Goal: Task Accomplishment & Management: Manage account settings

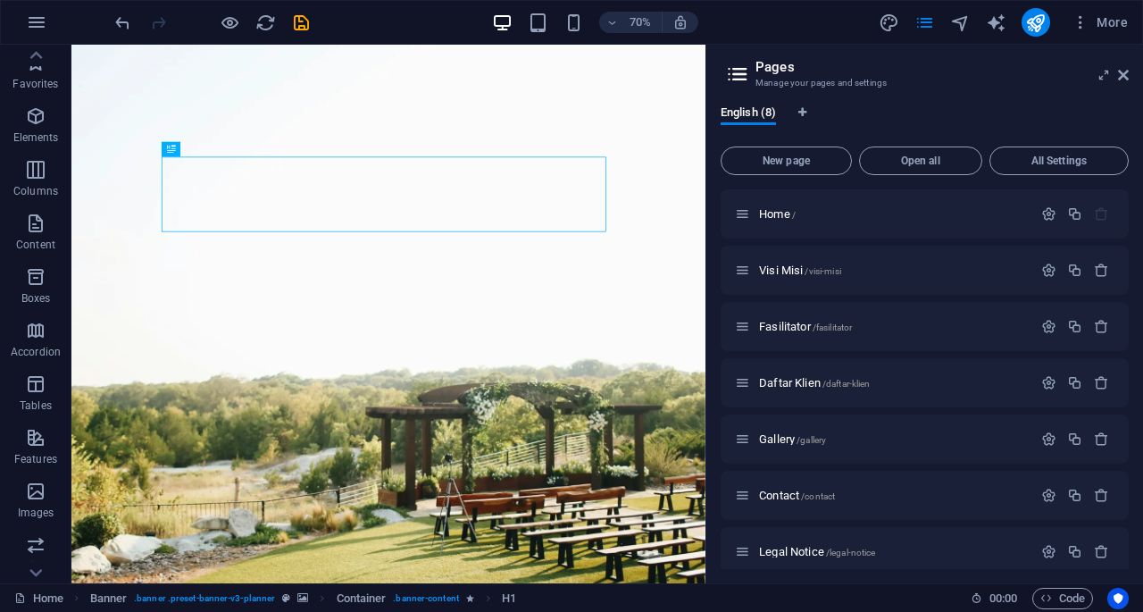
scroll to position [8, 0]
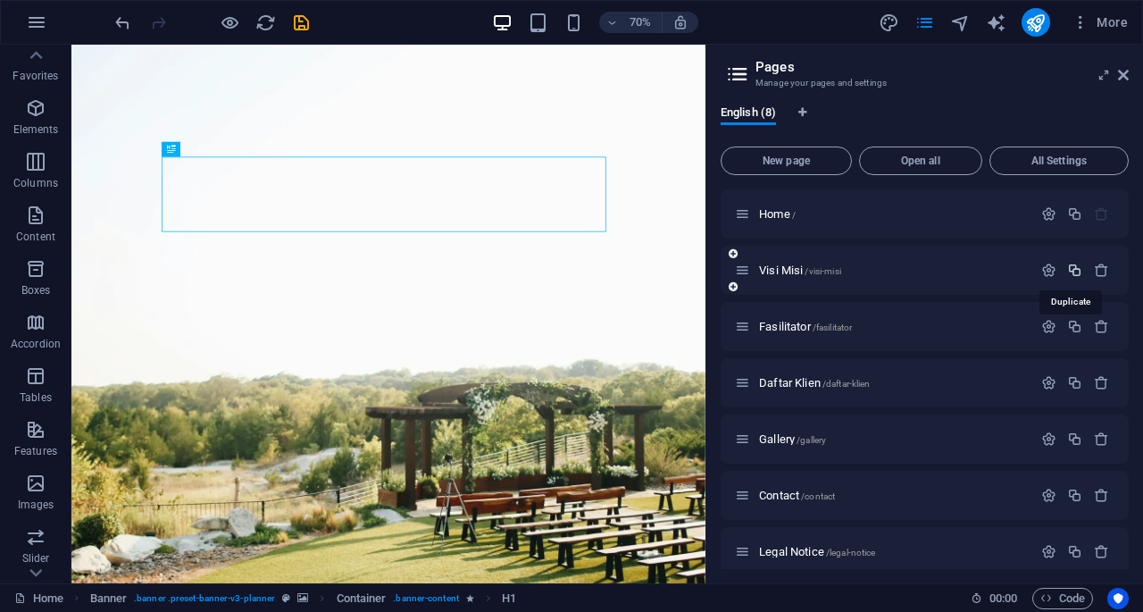
click at [1074, 274] on icon "button" at bounding box center [1074, 270] width 15 height 15
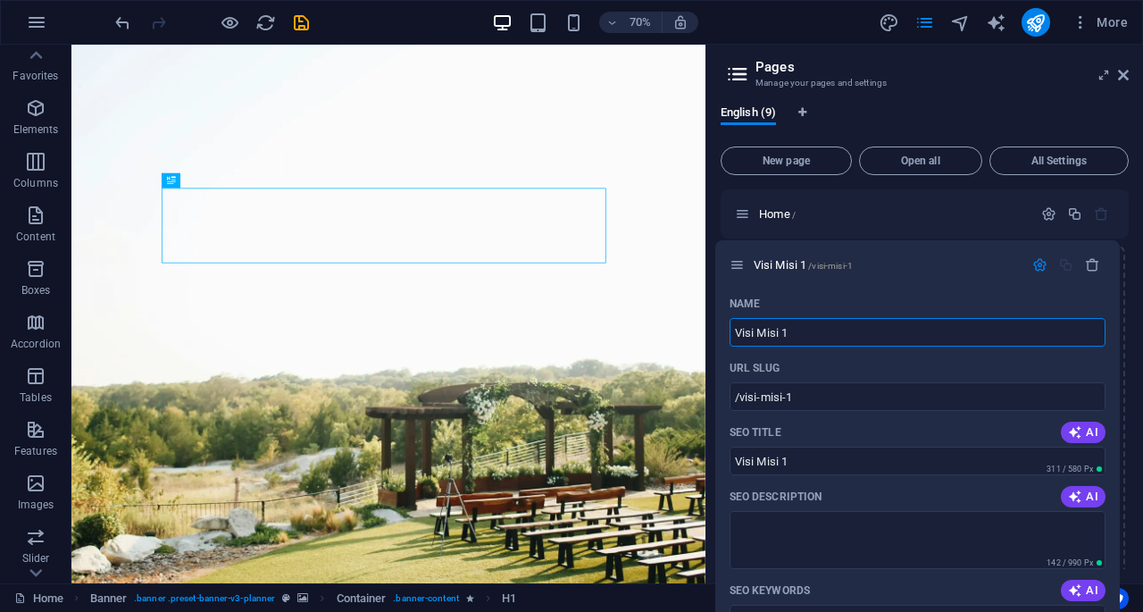
drag, startPoint x: 745, startPoint y: 329, endPoint x: 736, endPoint y: 262, distance: 67.6
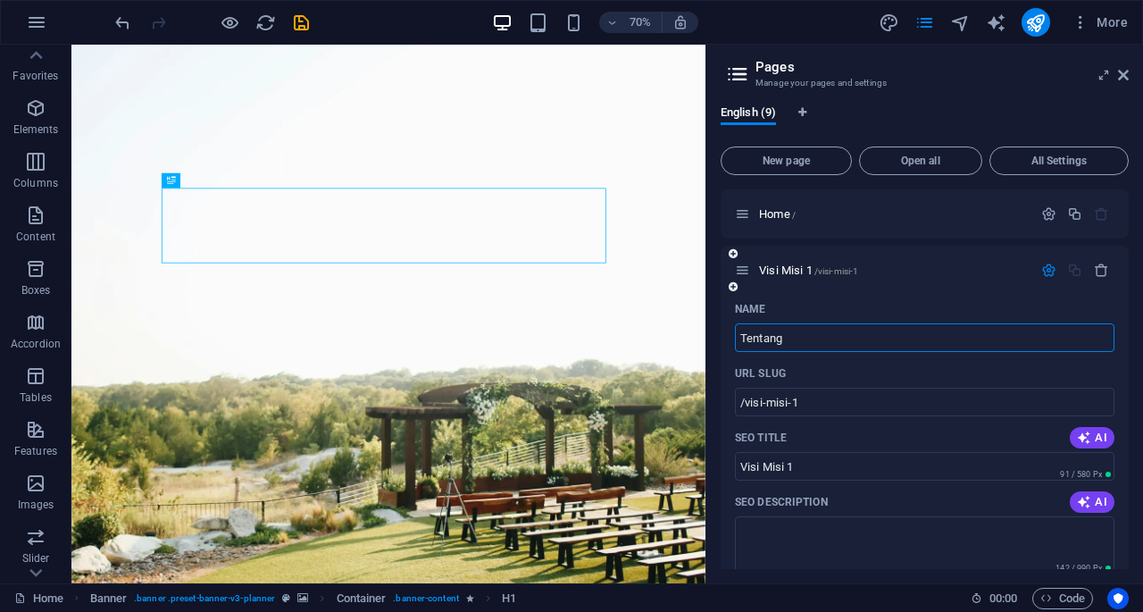
type input "Tentang"
type input "/tentang"
type input "Tentang"
type input "Tentang Kami"
type input "/tentang-kami"
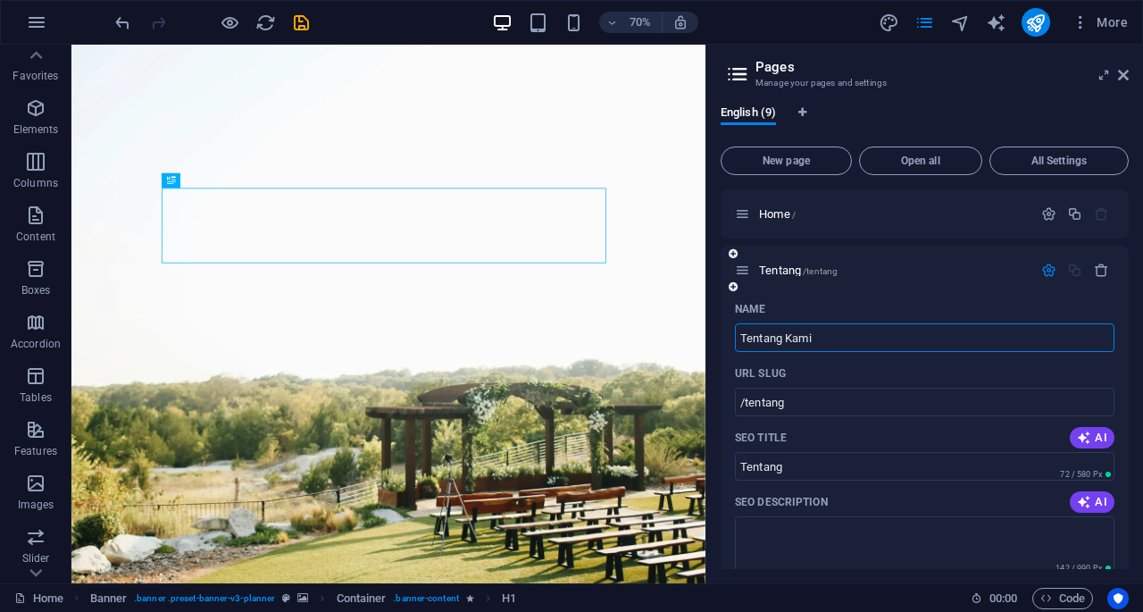
type input "Tentang Kami"
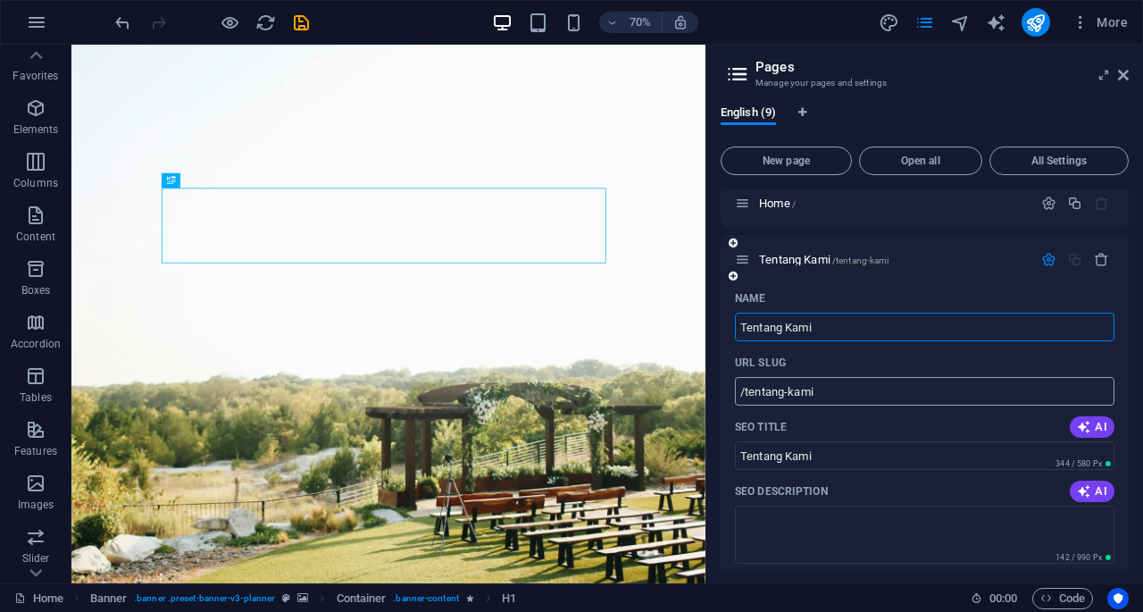
scroll to position [10, 0]
type input "Tentang Kami"
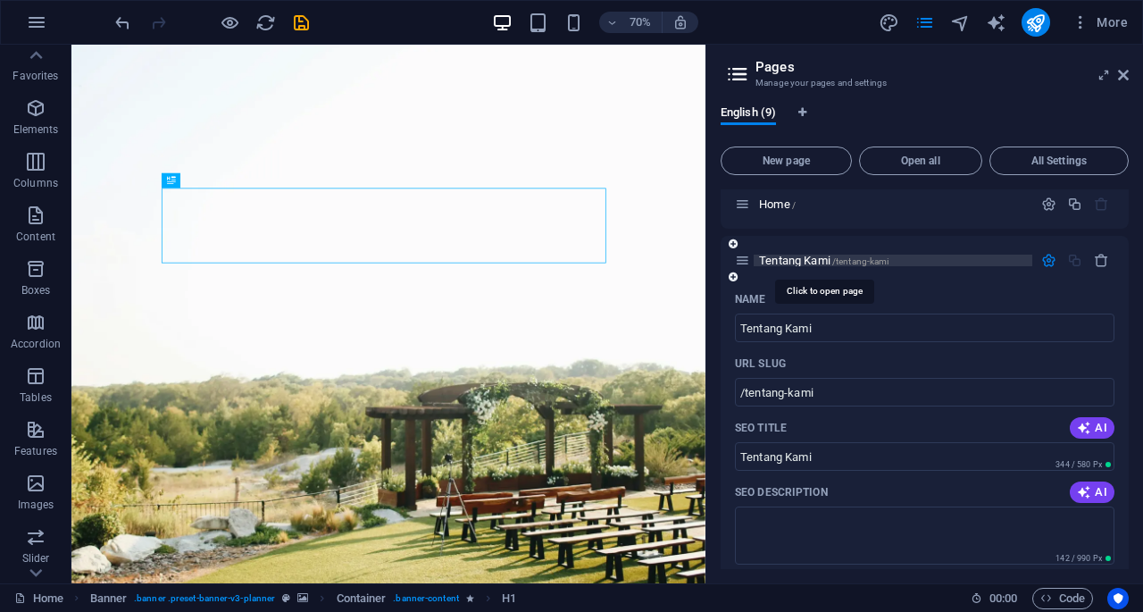
click at [797, 261] on span "Tentang Kami /tentang-kami" at bounding box center [824, 260] width 130 height 13
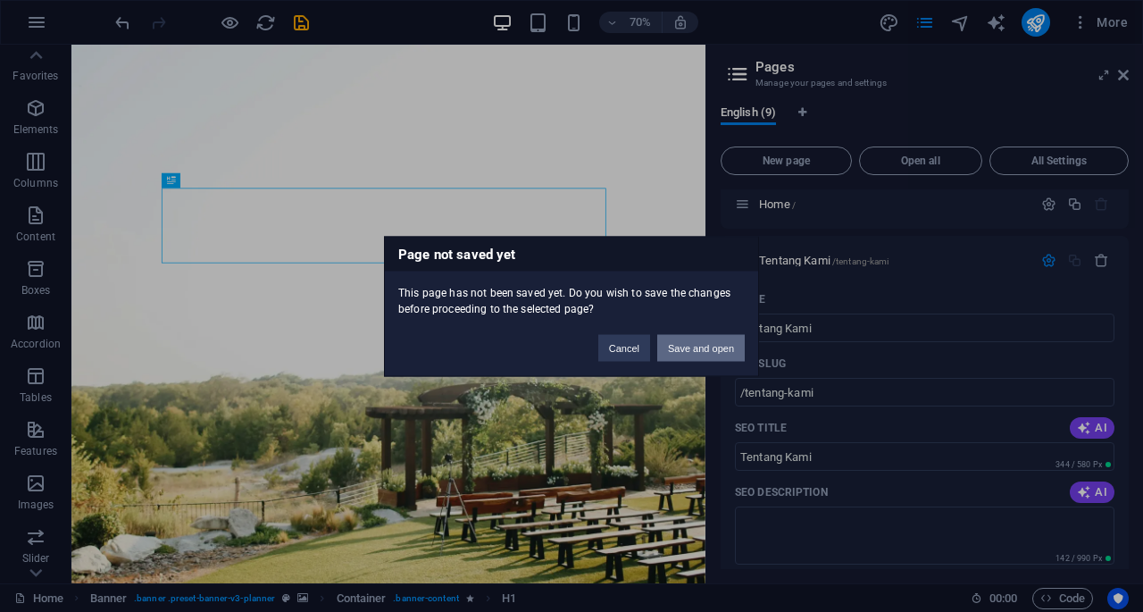
click at [700, 349] on button "Save and open" at bounding box center [701, 347] width 88 height 27
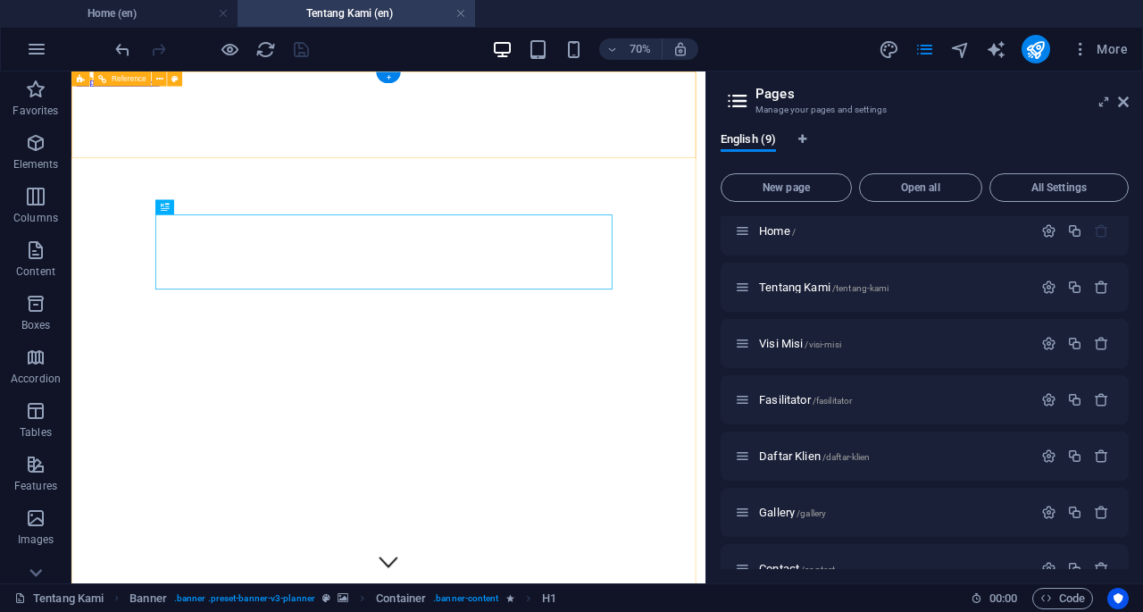
scroll to position [0, 0]
click at [1043, 289] on icon "button" at bounding box center [1048, 287] width 15 height 15
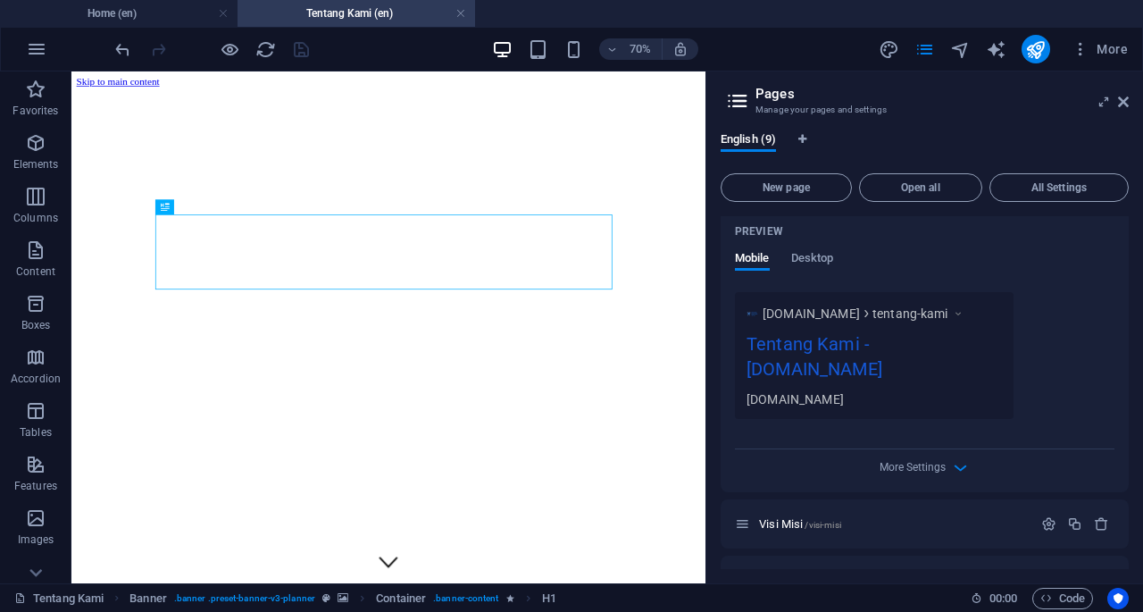
scroll to position [522, 0]
click at [961, 460] on icon "button" at bounding box center [960, 466] width 21 height 21
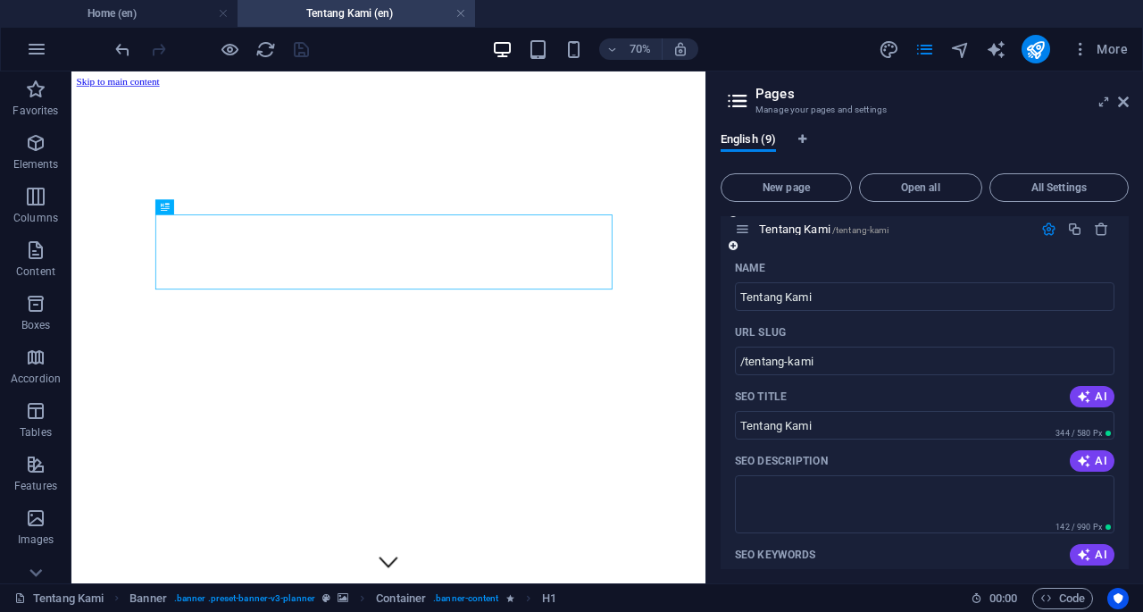
scroll to position [0, 0]
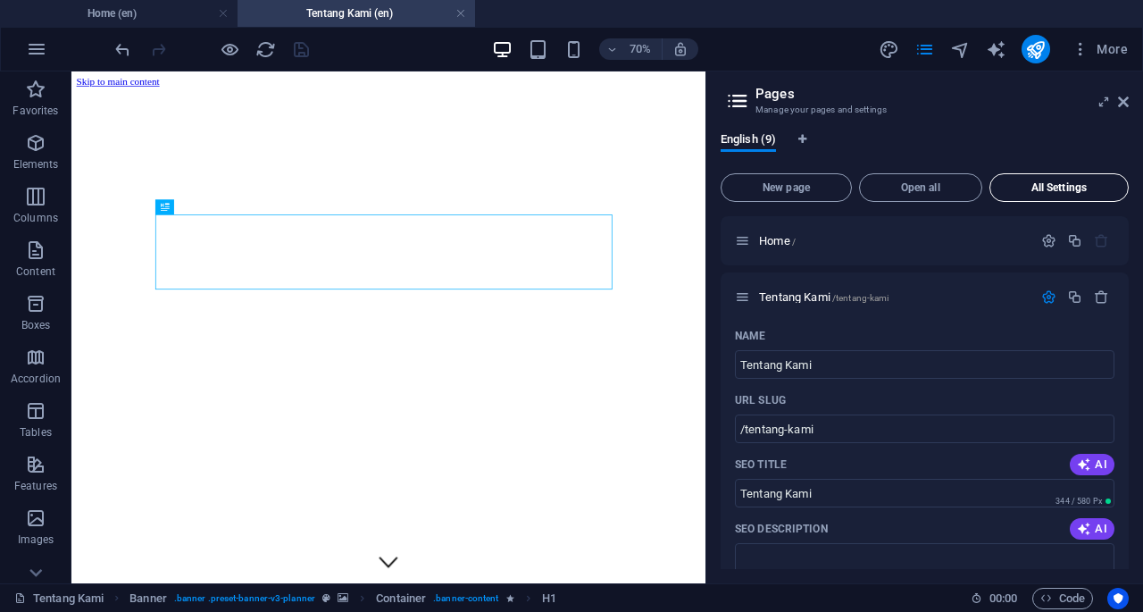
click at [1071, 189] on span "All Settings" at bounding box center [1059, 187] width 123 height 11
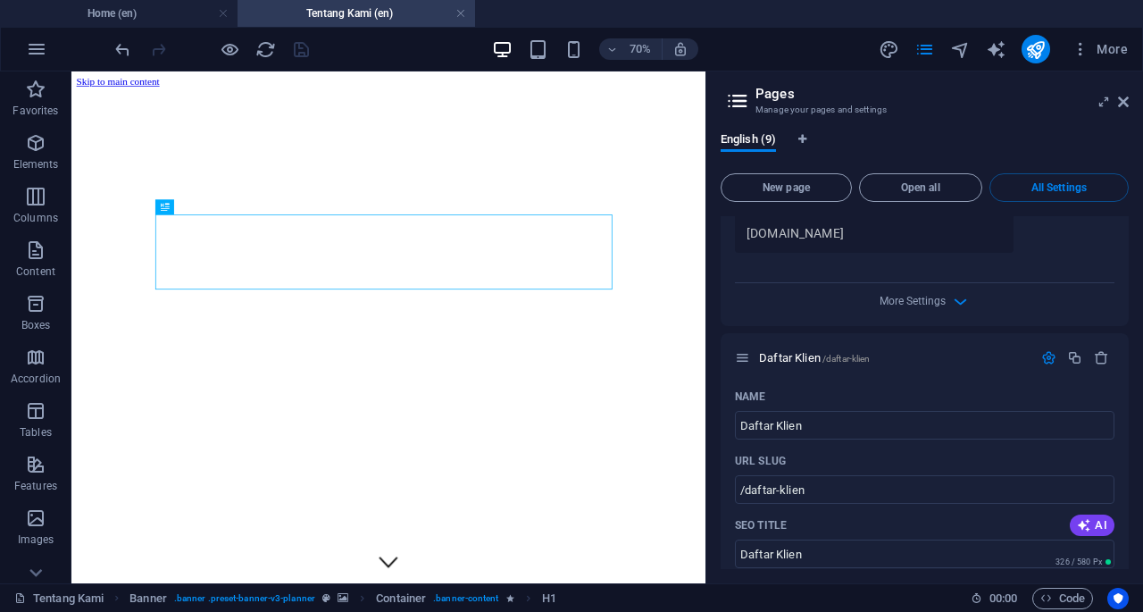
scroll to position [3053, 0]
click at [754, 142] on span "English (9)" at bounding box center [748, 141] width 55 height 25
click at [802, 142] on icon "Language Tabs" at bounding box center [802, 139] width 8 height 11
select select "41"
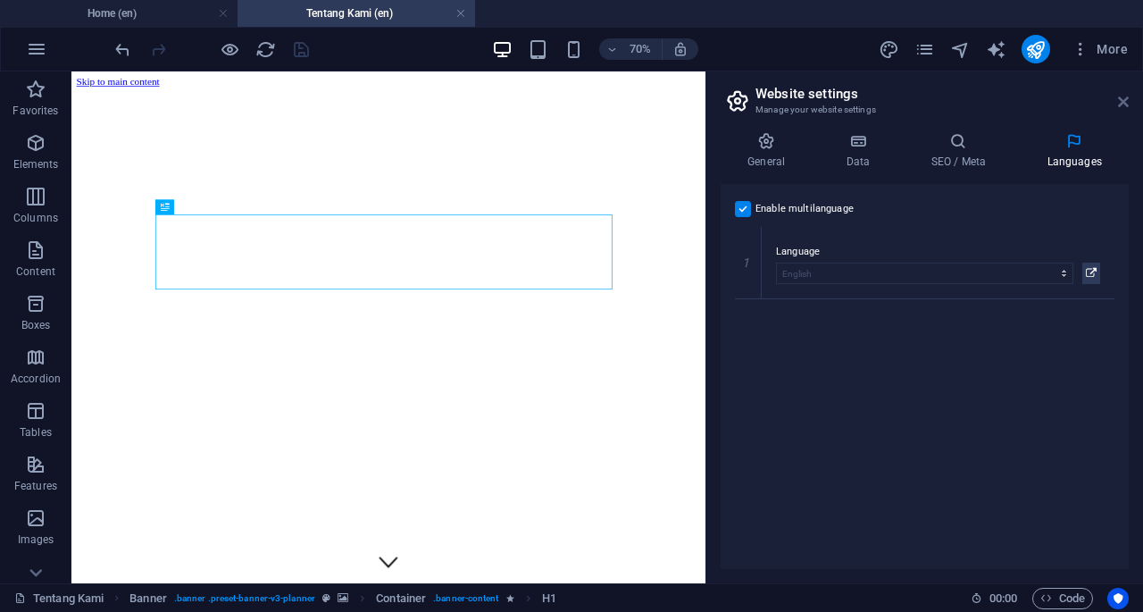
click at [1124, 99] on icon at bounding box center [1123, 102] width 11 height 14
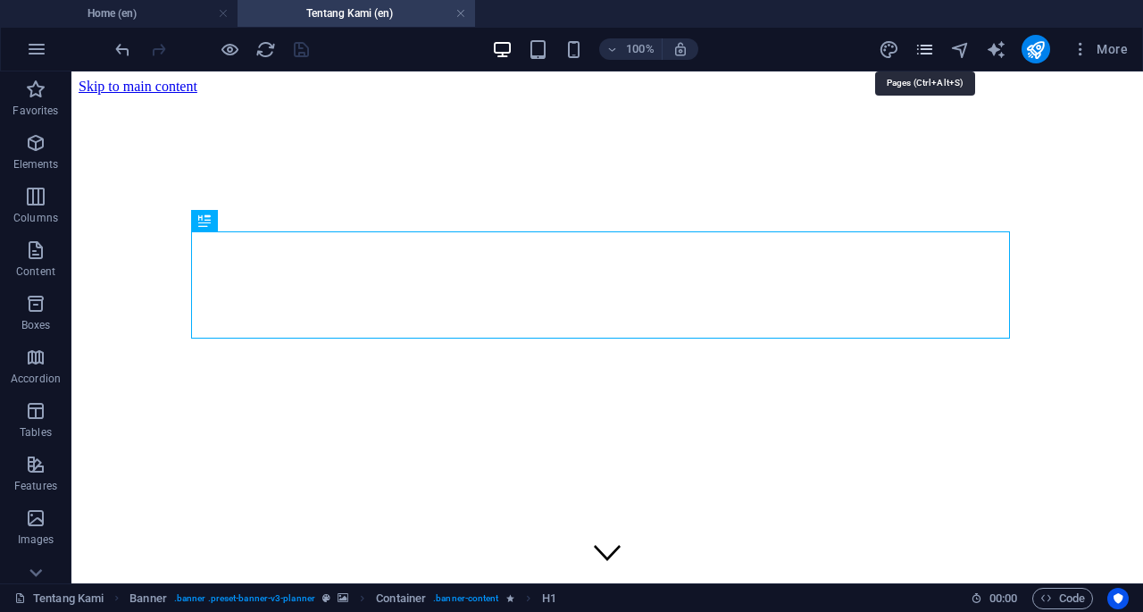
click at [929, 56] on icon "pages" at bounding box center [925, 49] width 21 height 21
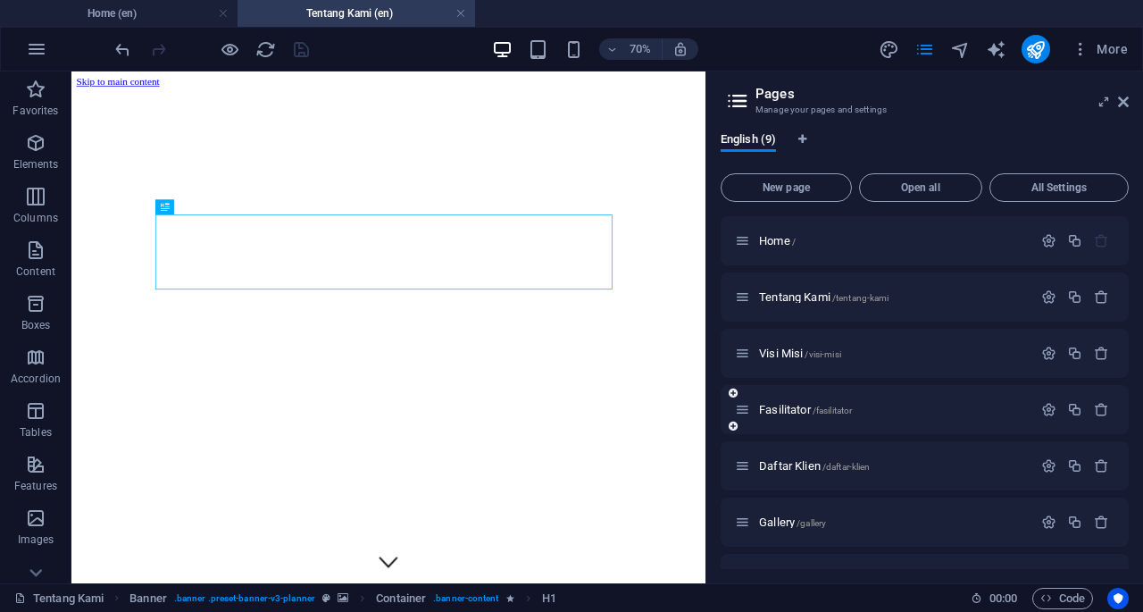
drag, startPoint x: 777, startPoint y: 355, endPoint x: 759, endPoint y: 353, distance: 18.1
click at [797, 356] on span "Visi Misi /visi-misi" at bounding box center [800, 353] width 82 height 13
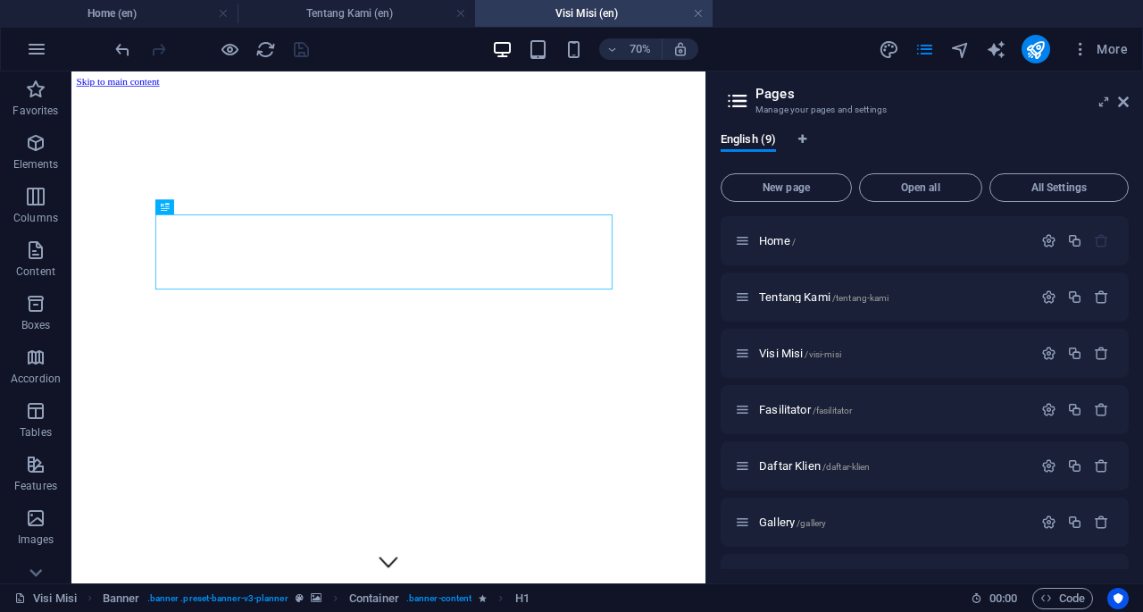
scroll to position [0, 0]
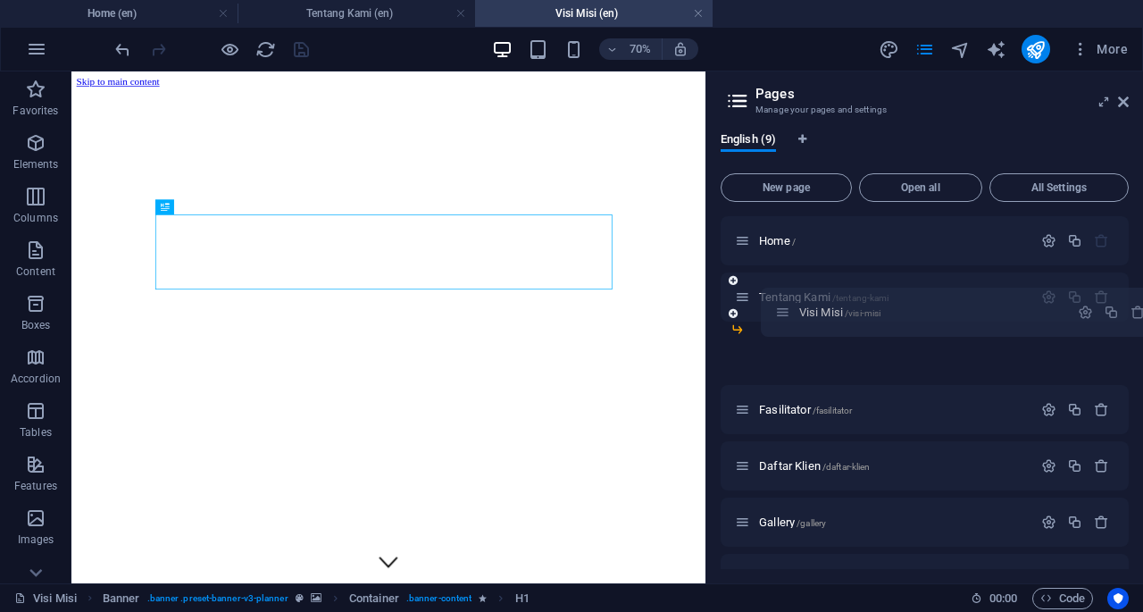
drag, startPoint x: 745, startPoint y: 355, endPoint x: 792, endPoint y: 303, distance: 70.2
click at [792, 303] on div "Home / Tentang Kami /tentang-[PERSON_NAME] Misi /visi-misi Fasilitator /fasilit…" at bounding box center [925, 437] width 408 height 443
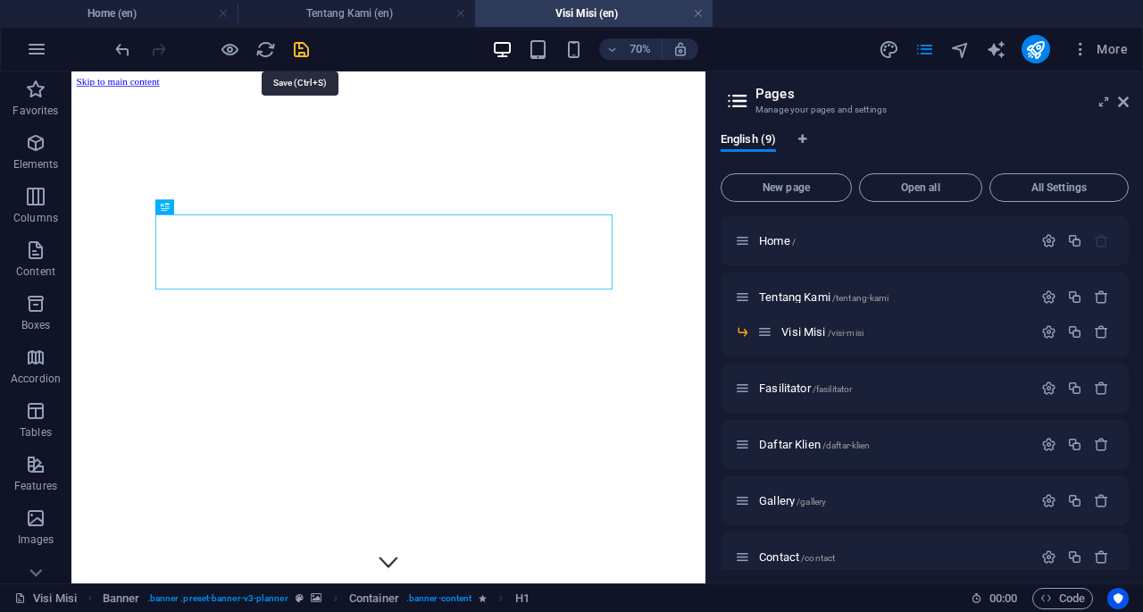
click at [297, 53] on icon "save" at bounding box center [301, 49] width 21 height 21
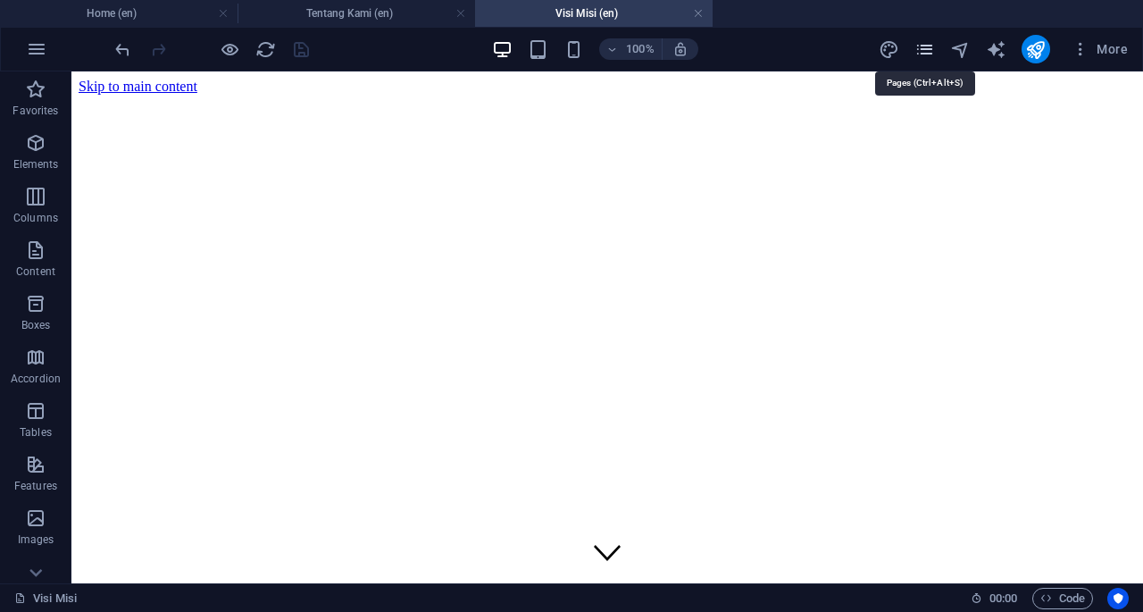
click at [929, 50] on icon "pages" at bounding box center [925, 49] width 21 height 21
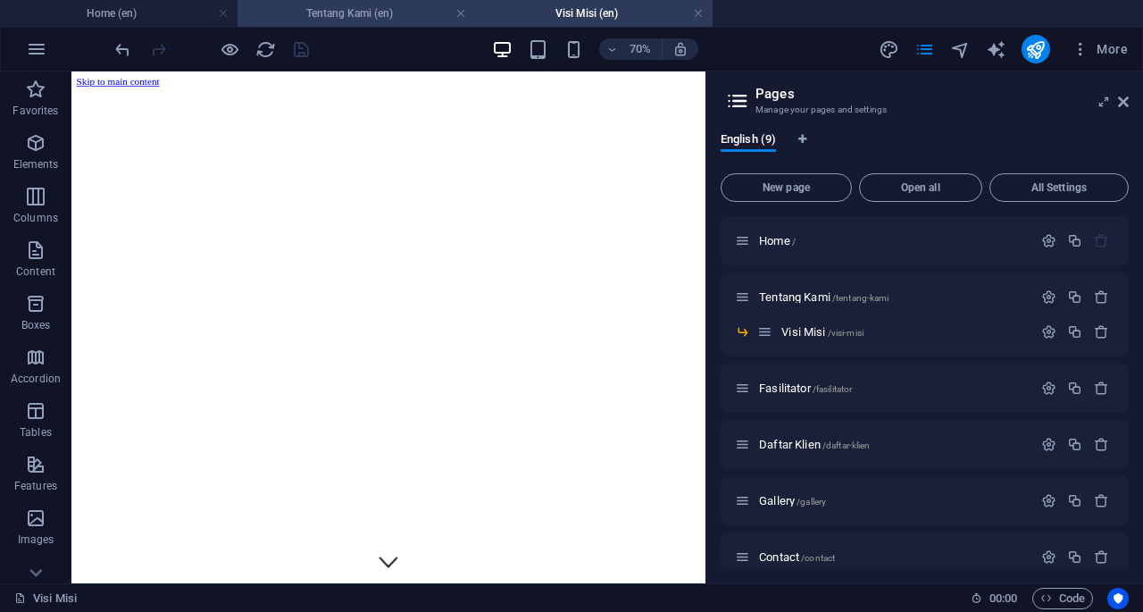
click at [363, 15] on h4 "Tentang Kami (en)" at bounding box center [357, 14] width 238 height 20
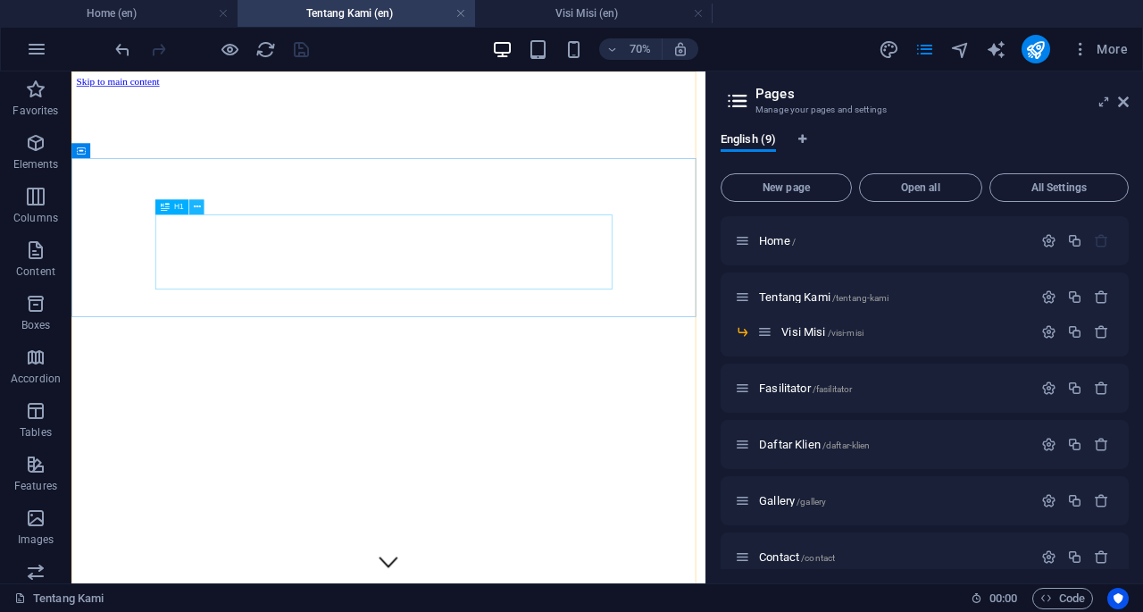
click at [198, 205] on icon at bounding box center [196, 207] width 7 height 13
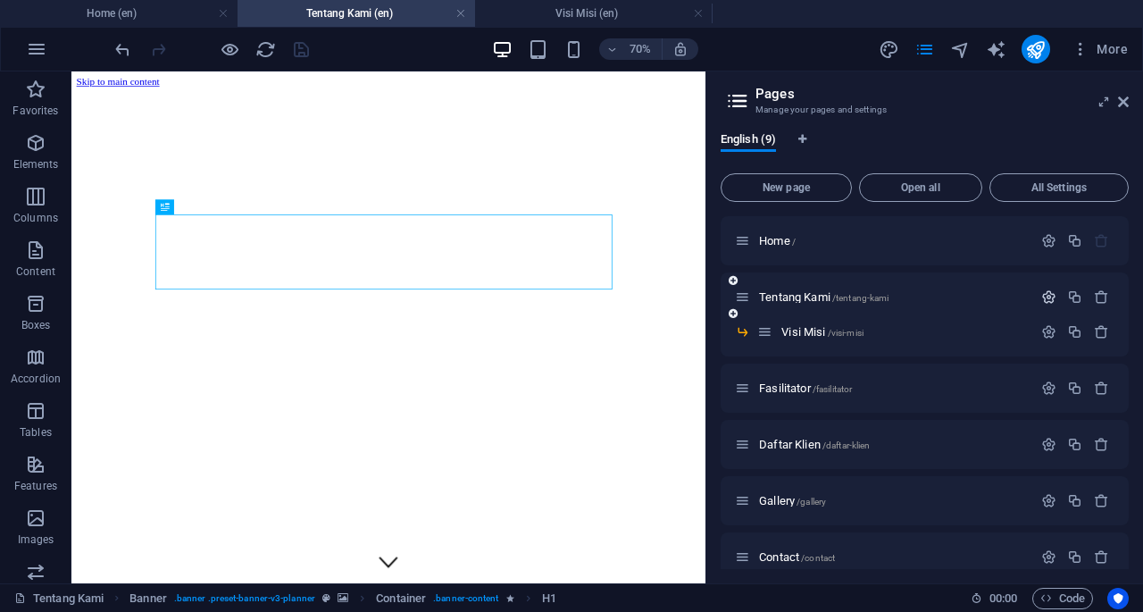
click at [1041, 302] on icon "button" at bounding box center [1048, 296] width 15 height 15
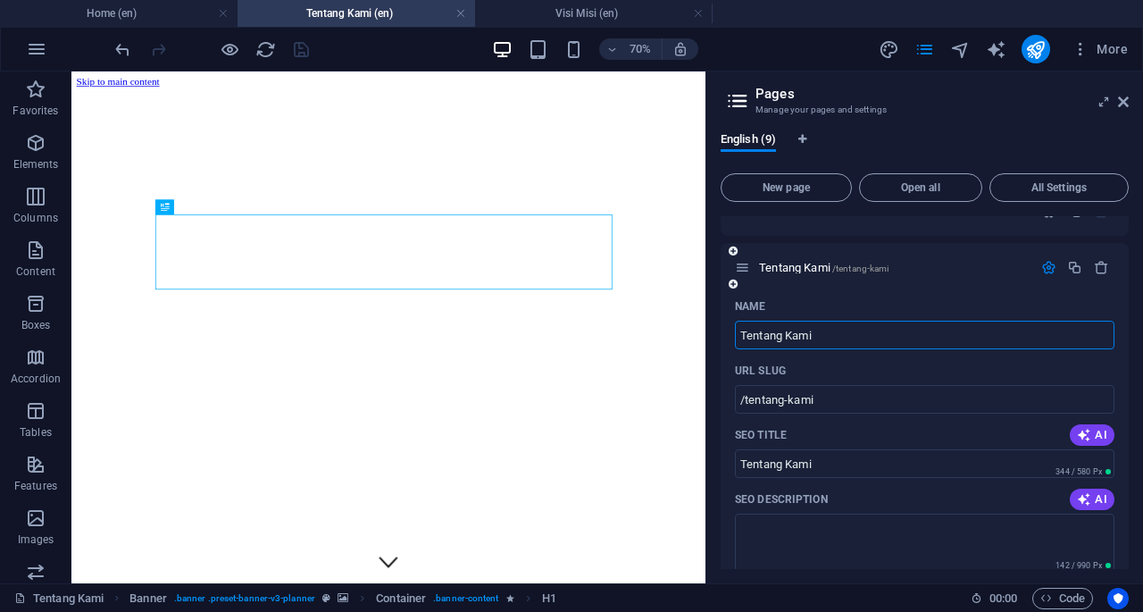
scroll to position [29, 0]
click at [843, 400] on input "/tentang-kami" at bounding box center [925, 400] width 380 height 29
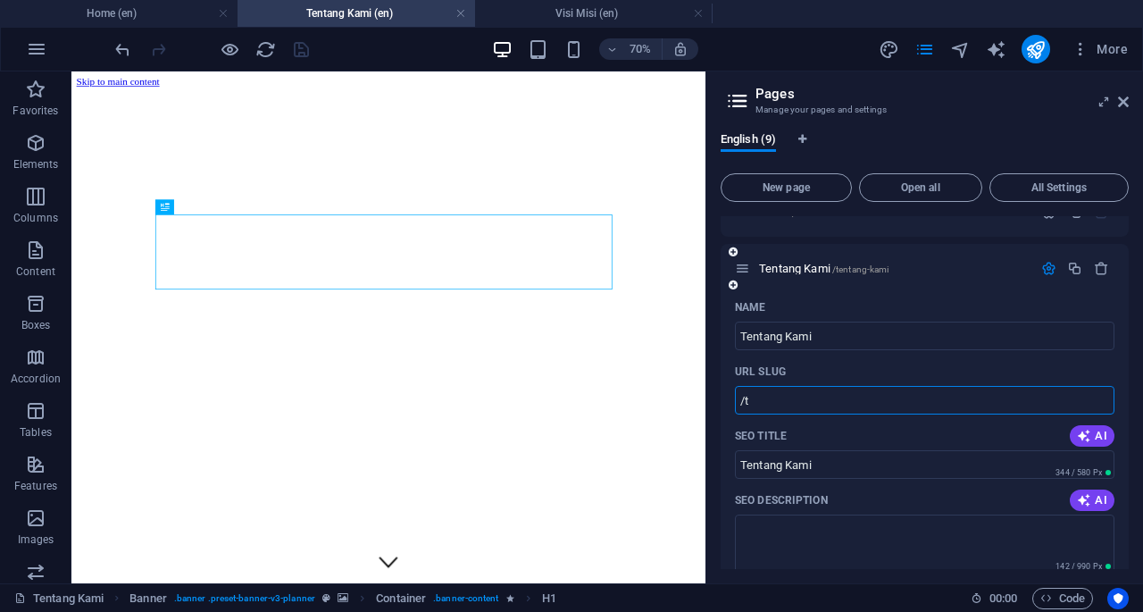
type input "/"
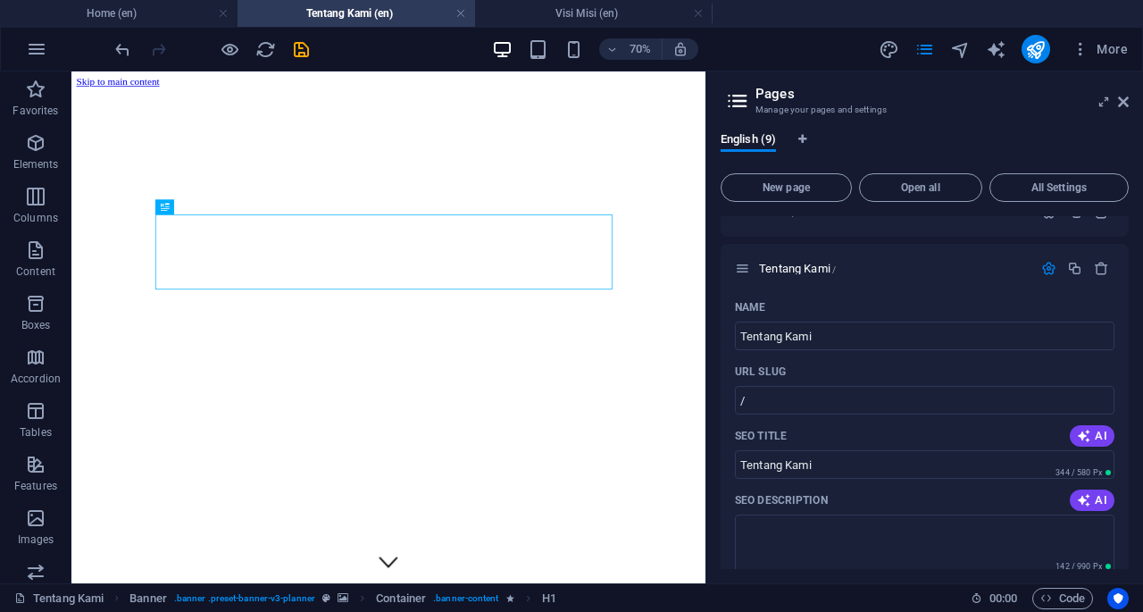
click at [717, 353] on div "English (9) New page Open all All Settings Home / Tentang Kami / Name Tentang K…" at bounding box center [924, 350] width 437 height 465
click at [300, 45] on icon "save" at bounding box center [301, 49] width 21 height 21
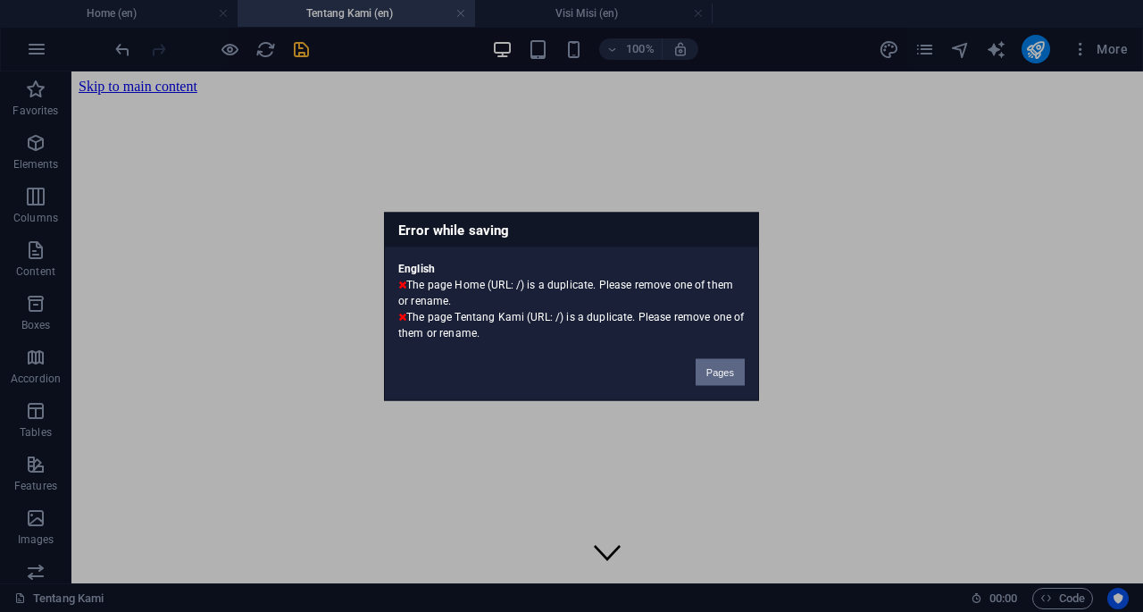
click at [722, 364] on button "Pages" at bounding box center [720, 371] width 49 height 27
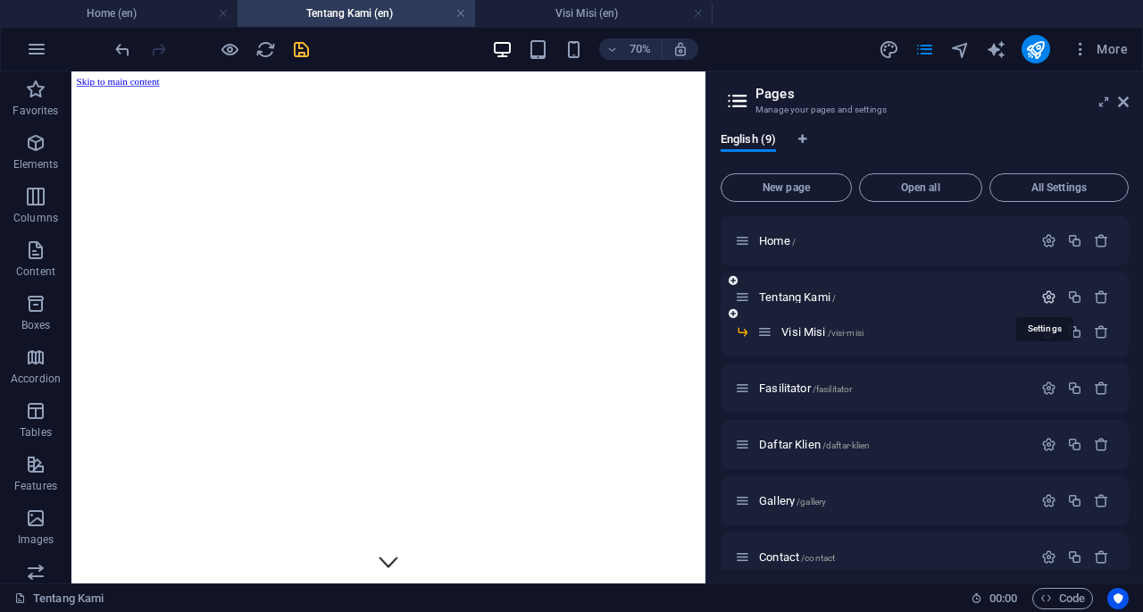
click at [1045, 297] on icon "button" at bounding box center [1048, 296] width 15 height 15
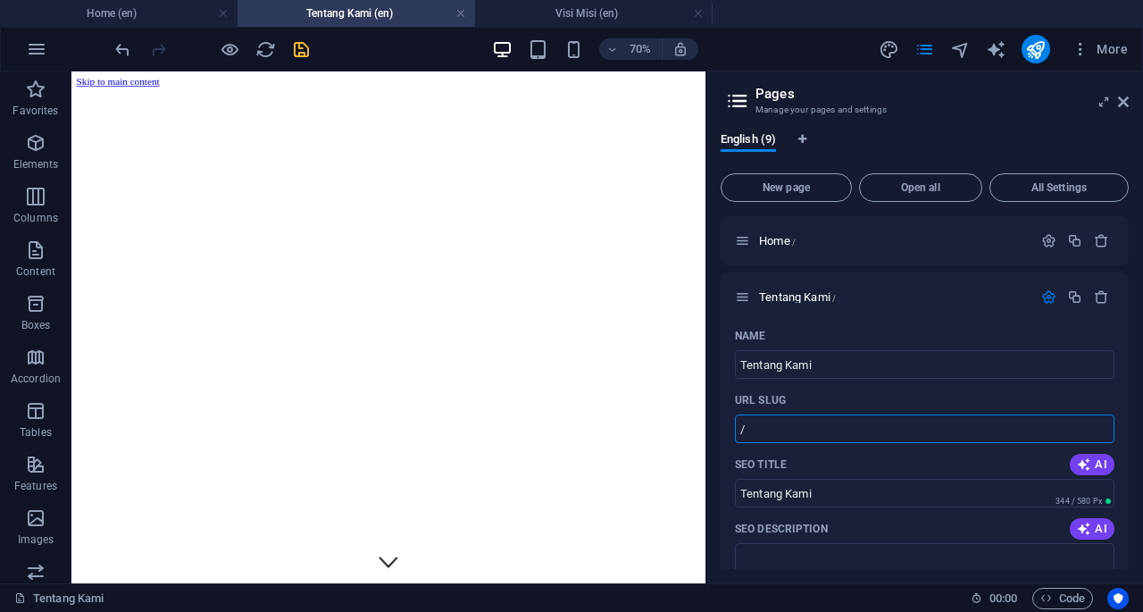
drag, startPoint x: 852, startPoint y: 501, endPoint x: 965, endPoint y: 572, distance: 133.6
click at [302, 46] on icon "save" at bounding box center [301, 49] width 21 height 21
